Goal: Navigation & Orientation: Find specific page/section

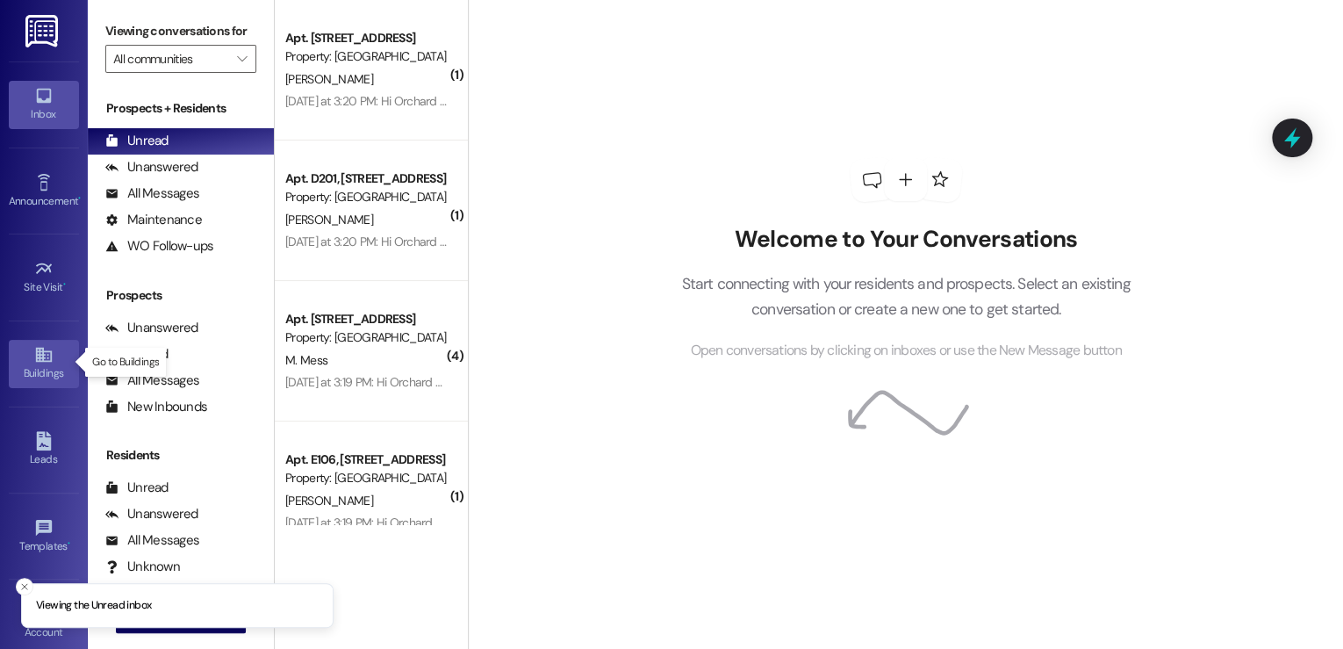
click at [42, 372] on div "Buildings" at bounding box center [44, 373] width 88 height 18
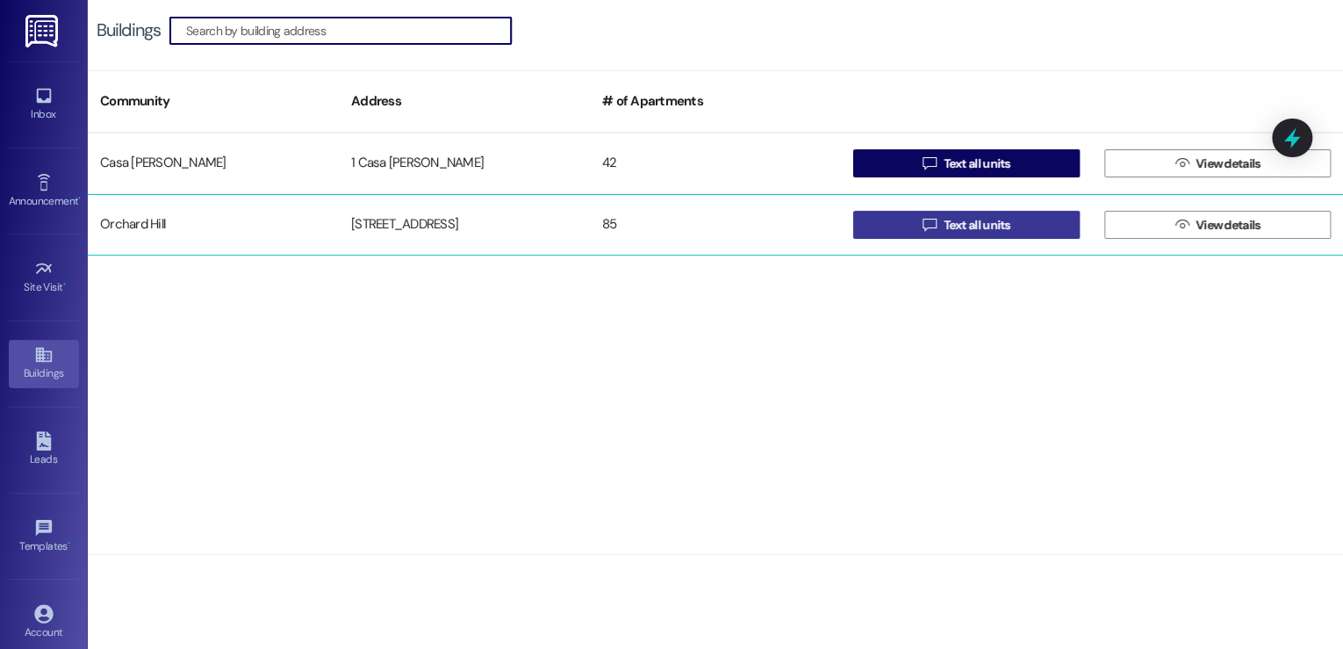
click at [968, 226] on span "Text all units" at bounding box center [976, 225] width 67 height 18
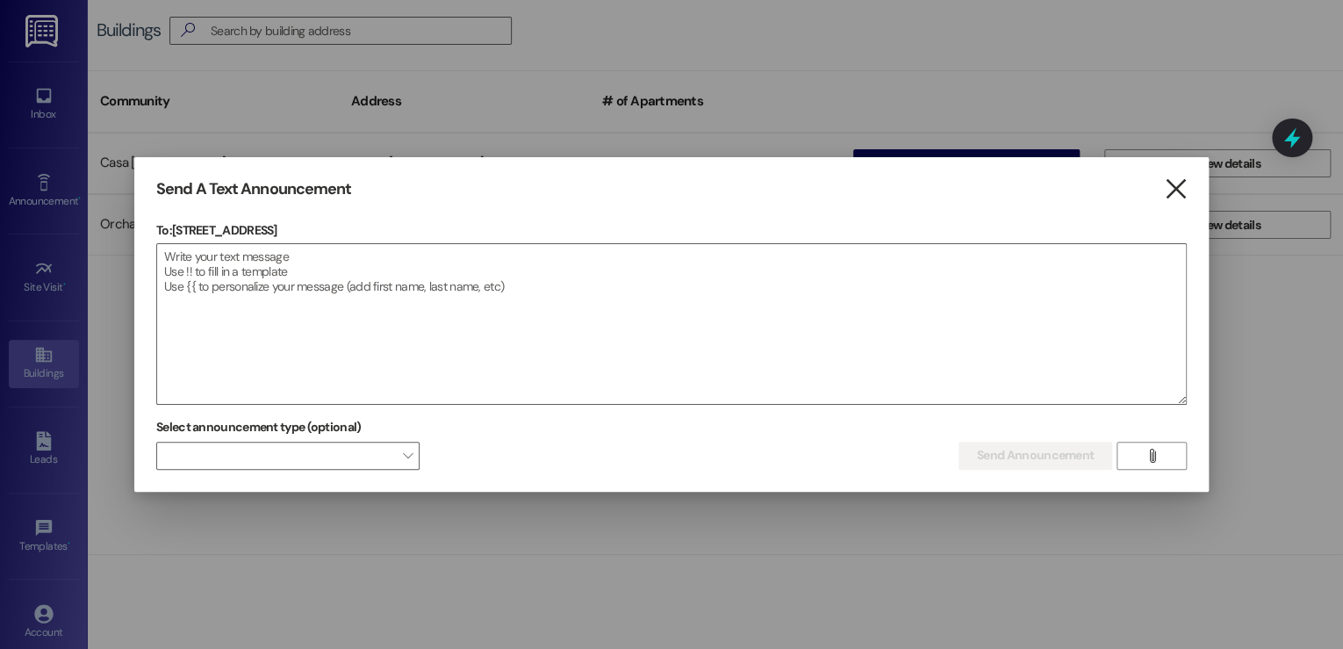
click at [1173, 189] on icon "" at bounding box center [1175, 189] width 24 height 18
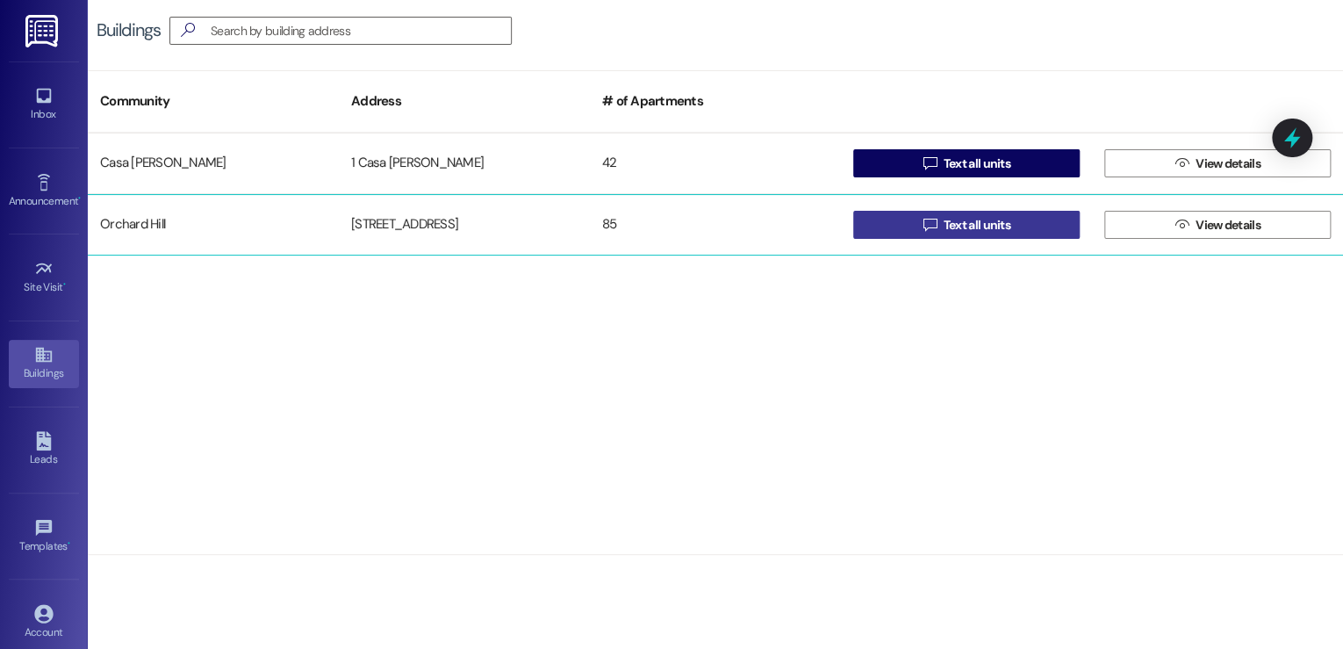
click at [951, 225] on span "Text all units" at bounding box center [976, 225] width 67 height 18
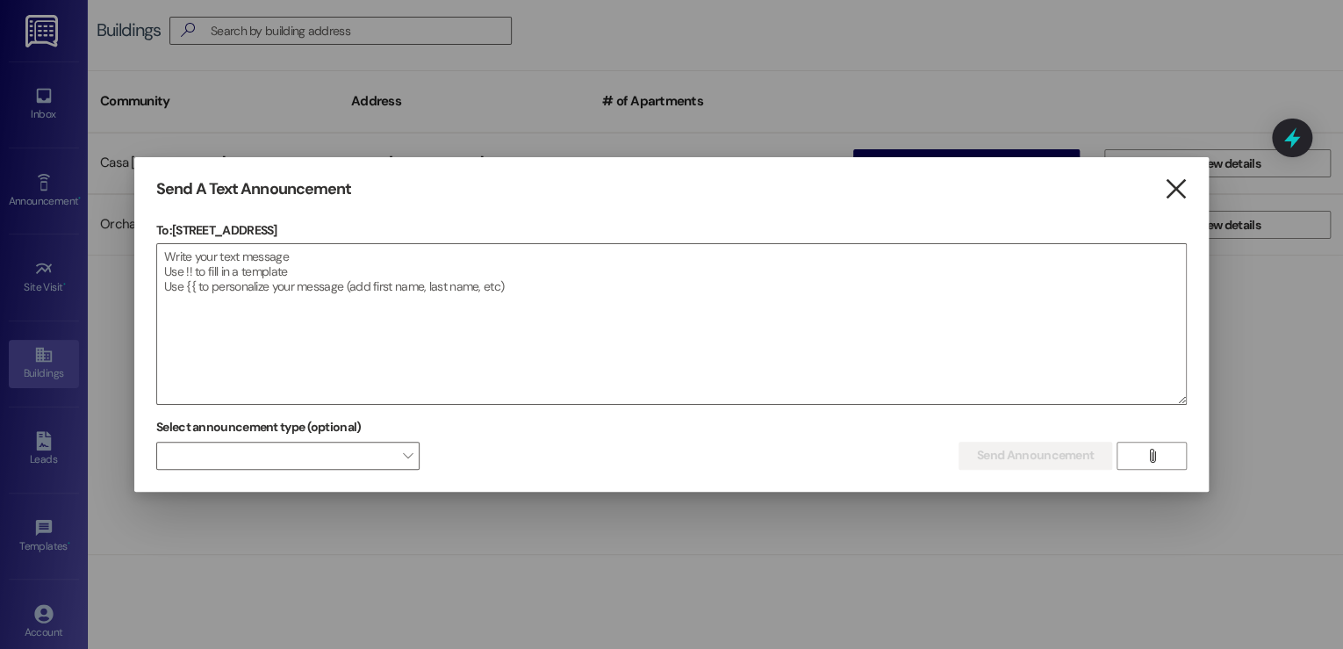
click at [1170, 190] on icon "" at bounding box center [1175, 189] width 24 height 18
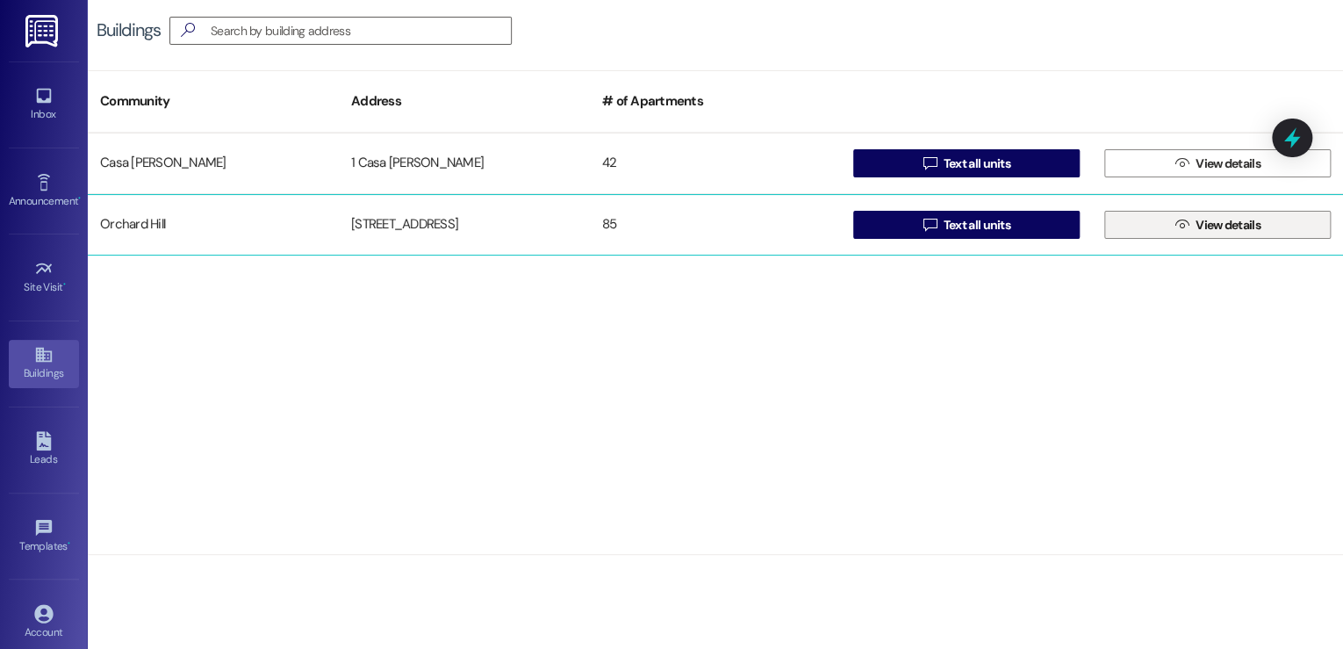
click at [1234, 222] on span "View details" at bounding box center [1227, 225] width 65 height 18
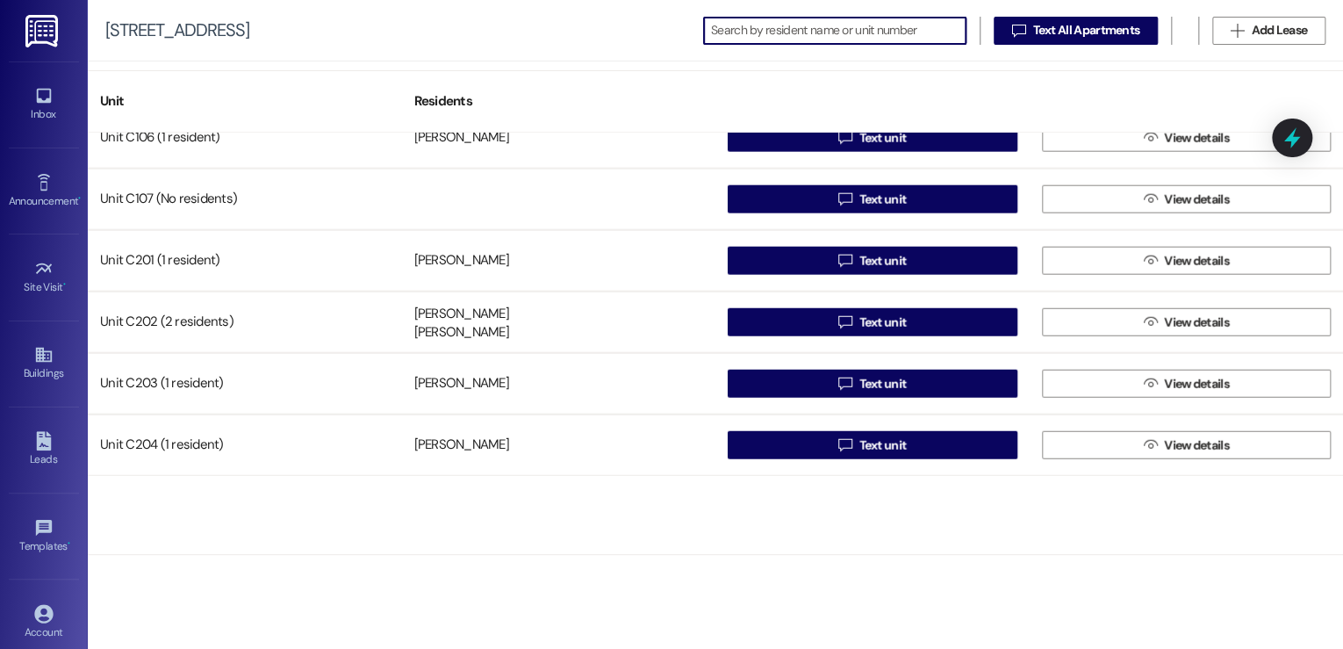
scroll to position [2176, 0]
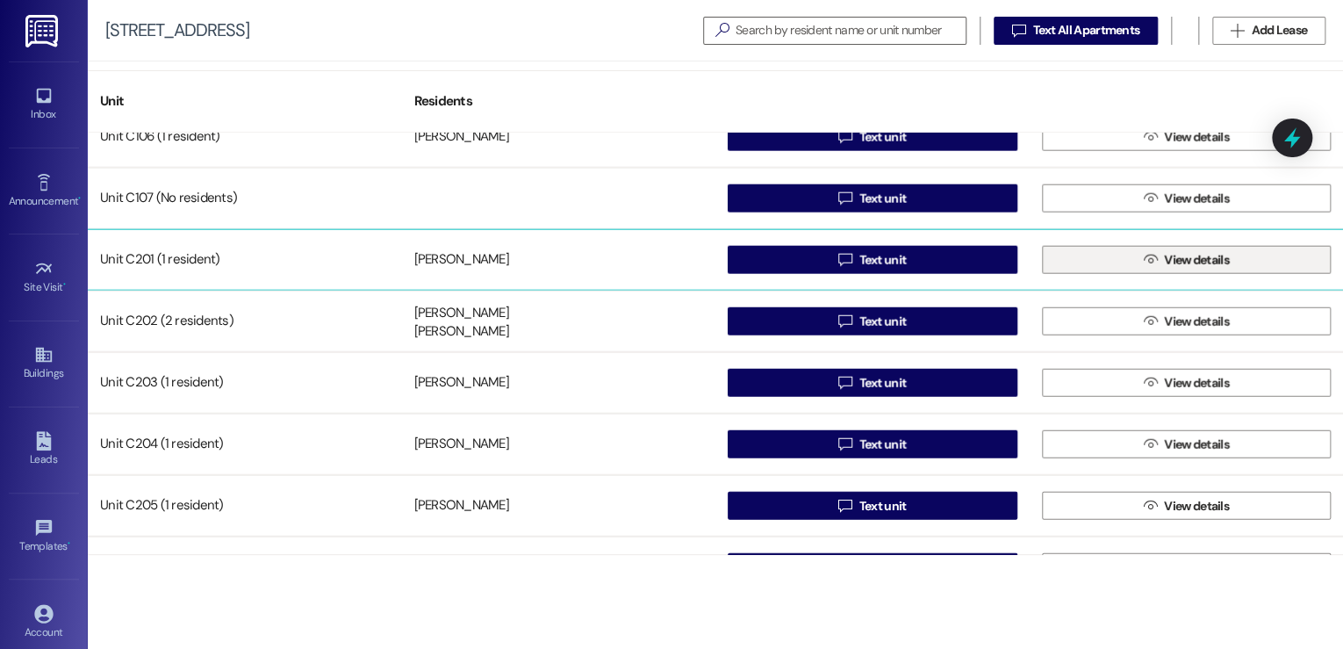
click at [1144, 264] on icon "" at bounding box center [1150, 260] width 13 height 14
